Goal: Navigation & Orientation: Find specific page/section

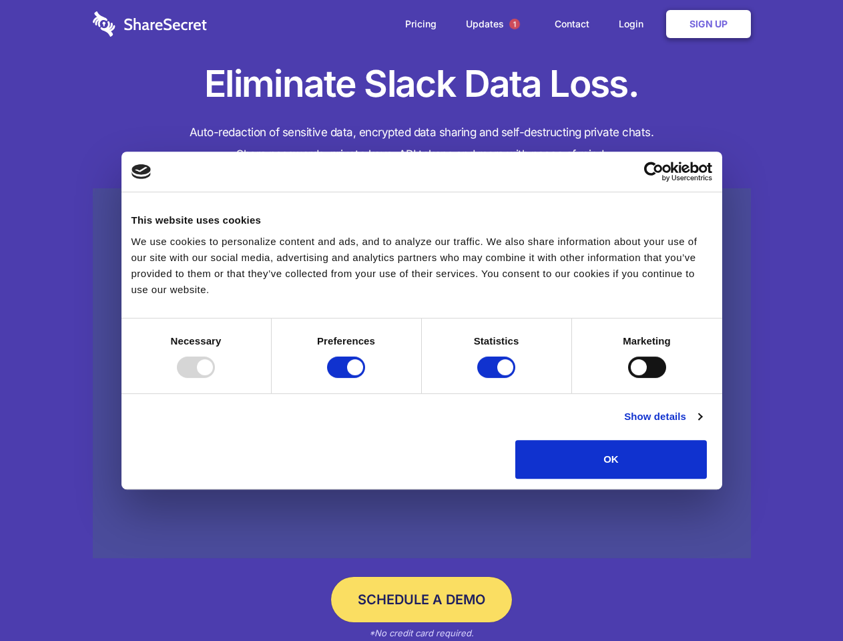
click at [215, 378] on div at bounding box center [196, 366] width 38 height 21
click at [365, 378] on input "Preferences" at bounding box center [346, 366] width 38 height 21
checkbox input "false"
click at [498, 378] on input "Statistics" at bounding box center [496, 366] width 38 height 21
checkbox input "false"
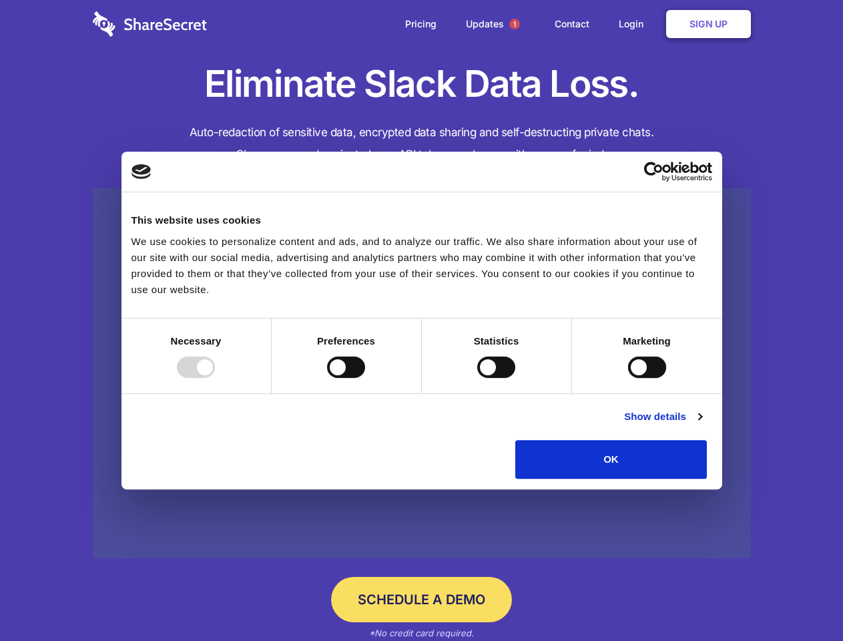
click at [628, 378] on input "Marketing" at bounding box center [647, 366] width 38 height 21
checkbox input "true"
click at [702, 425] on link "Show details" at bounding box center [662, 417] width 77 height 16
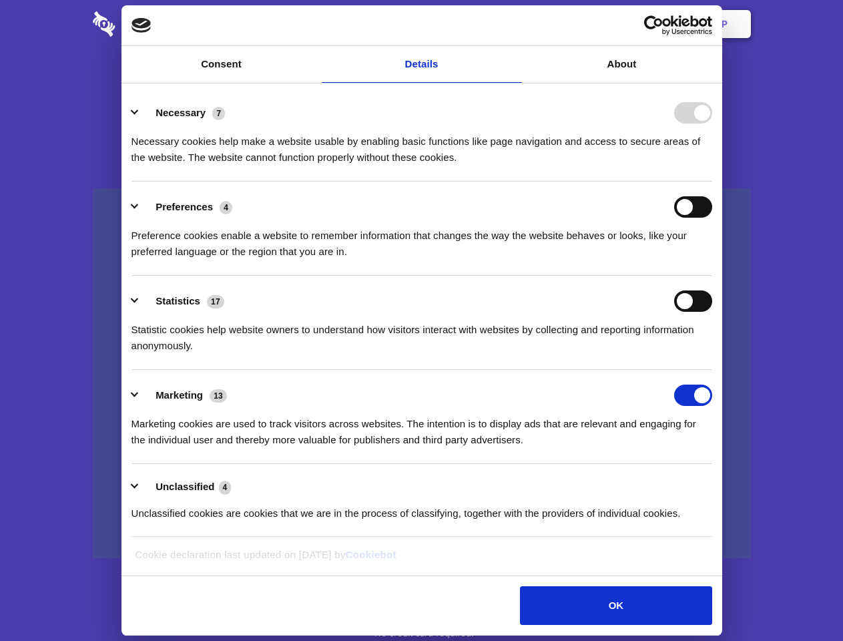
click at [712, 182] on li "Necessary 7 Necessary cookies help make a website usable by enabling basic func…" at bounding box center [422, 134] width 581 height 94
click at [514, 24] on span "1" at bounding box center [514, 24] width 11 height 11
